Goal: Information Seeking & Learning: Learn about a topic

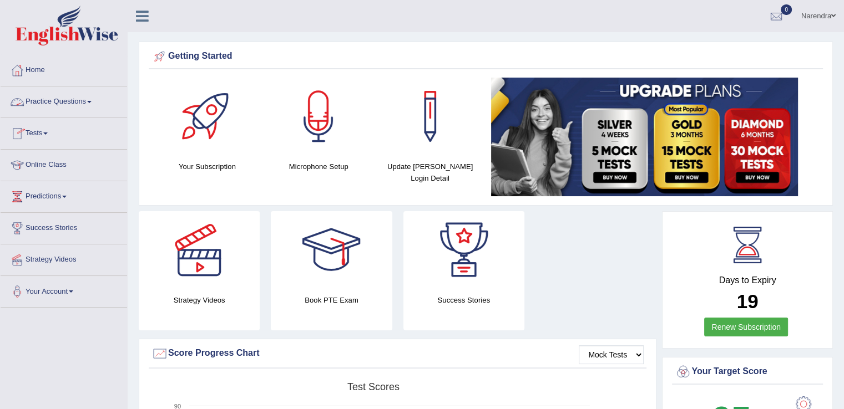
click at [94, 96] on link "Practice Questions" at bounding box center [64, 101] width 126 height 28
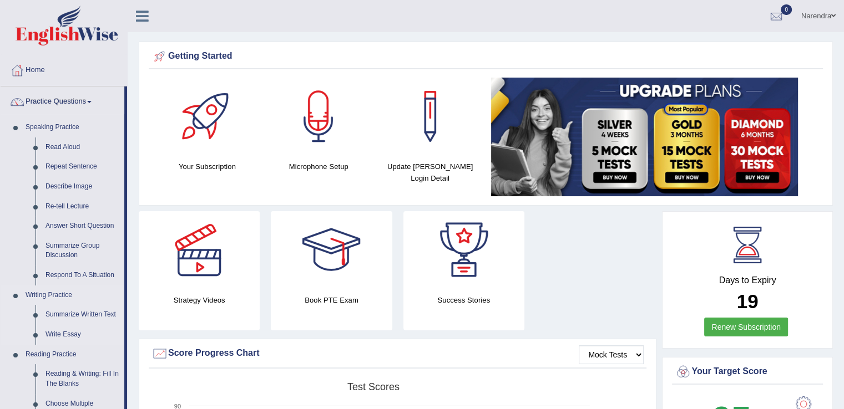
drag, startPoint x: 126, startPoint y: 234, endPoint x: 124, endPoint y: 290, distance: 55.5
click at [124, 290] on li "Practice Questions Speaking Practice Read Aloud Repeat Sentence Describe Image …" at bounding box center [64, 399] width 126 height 624
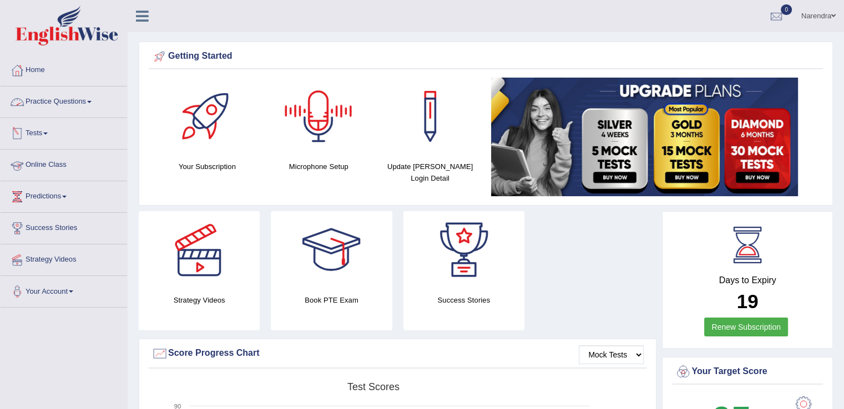
click at [67, 97] on link "Practice Questions" at bounding box center [64, 101] width 126 height 28
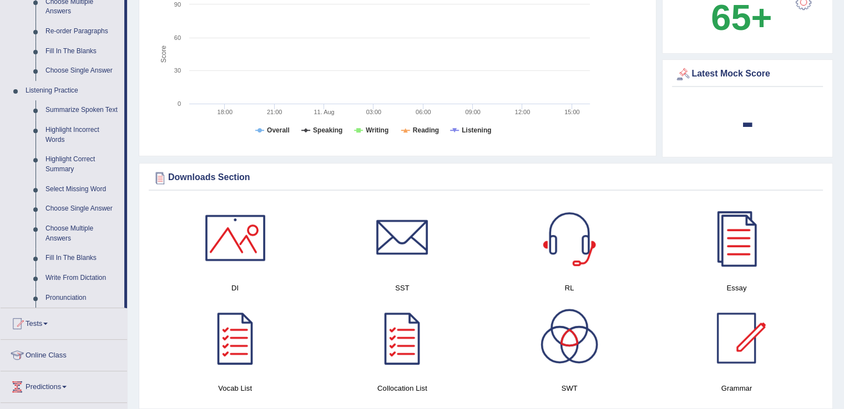
scroll to position [431, 0]
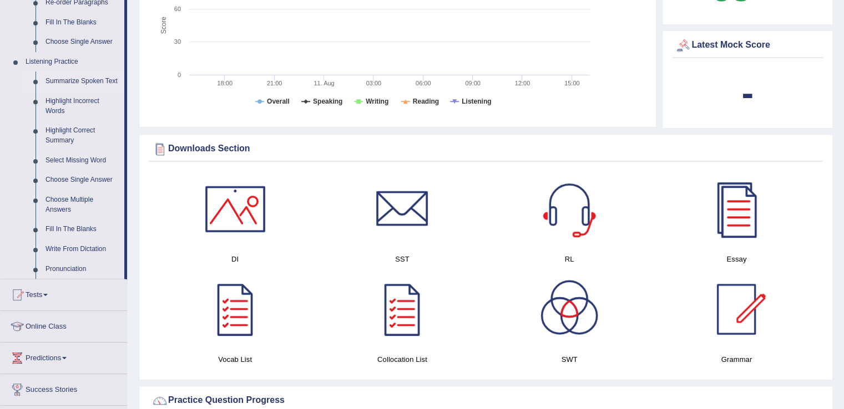
click at [88, 83] on link "Summarize Spoken Text" at bounding box center [82, 82] width 84 height 20
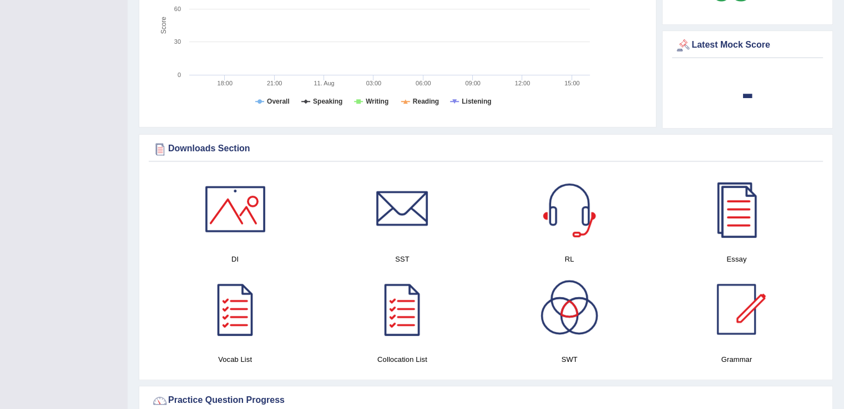
scroll to position [169, 0]
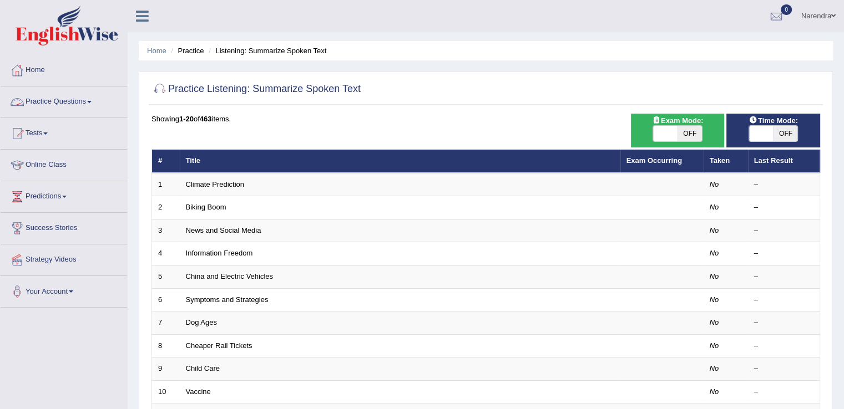
click at [95, 105] on link "Practice Questions" at bounding box center [64, 101] width 126 height 28
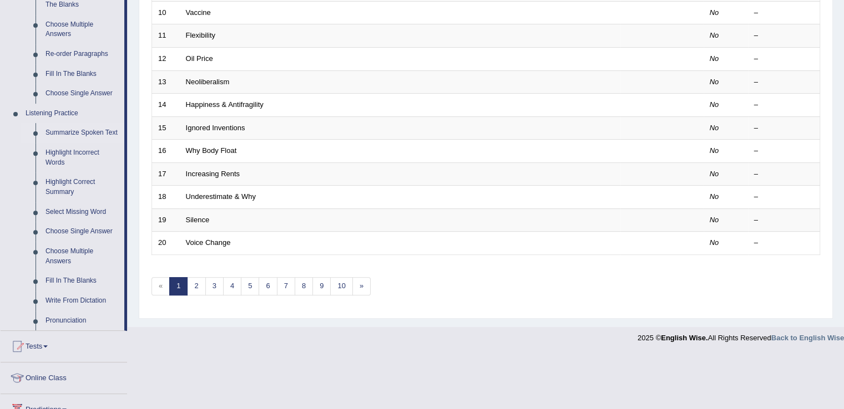
scroll to position [382, 0]
